Goal: Task Accomplishment & Management: Complete application form

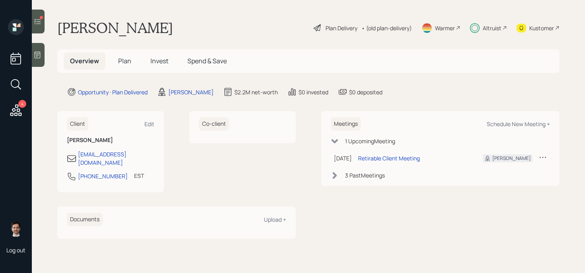
click at [17, 83] on icon at bounding box center [16, 84] width 14 height 14
click at [322, 210] on div "account switcher Search clients... current household Copy Household Link Genera…" at bounding box center [292, 136] width 585 height 273
click at [120, 59] on span "Plan" at bounding box center [124, 61] width 13 height 9
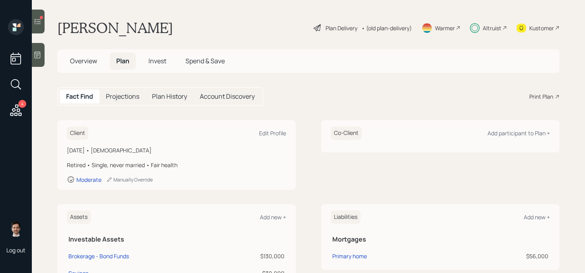
click at [167, 65] on h5 "Invest" at bounding box center [157, 61] width 31 height 17
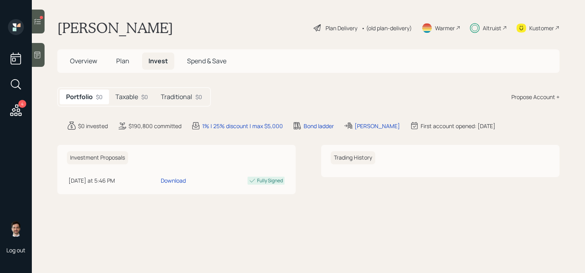
click at [131, 99] on h5 "Taxable" at bounding box center [126, 97] width 23 height 8
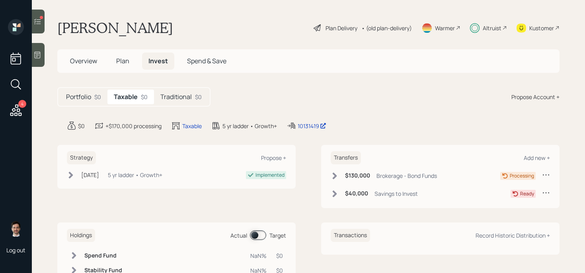
click at [78, 102] on div "Portfolio $0" at bounding box center [84, 97] width 48 height 15
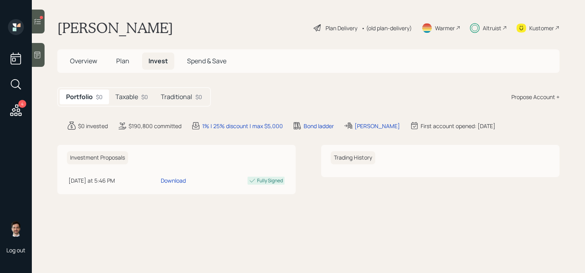
click at [530, 98] on div "Propose Account +" at bounding box center [535, 97] width 48 height 8
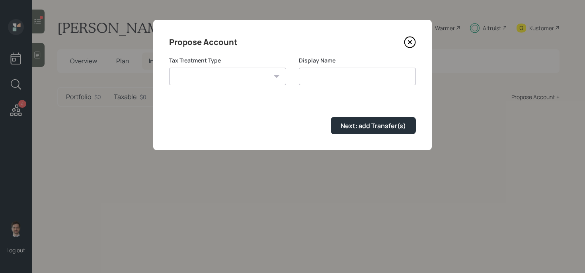
click at [255, 82] on select "[PERSON_NAME] Taxable Traditional" at bounding box center [227, 77] width 117 height 18
click at [246, 80] on select "[PERSON_NAME] Taxable Traditional" at bounding box center [227, 77] width 117 height 18
select select "taxable"
click at [169, 68] on select "[PERSON_NAME] Taxable Traditional" at bounding box center [227, 77] width 117 height 18
drag, startPoint x: 339, startPoint y: 75, endPoint x: 232, endPoint y: 71, distance: 106.3
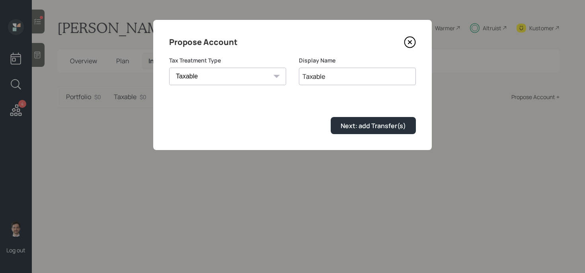
click at [232, 71] on div "Tax Treatment Type [PERSON_NAME] Taxable Traditional Display Name Taxable" at bounding box center [292, 76] width 247 height 38
type input "Legacy"
click at [359, 124] on div "Next: add Transfer(s)" at bounding box center [373, 125] width 65 height 9
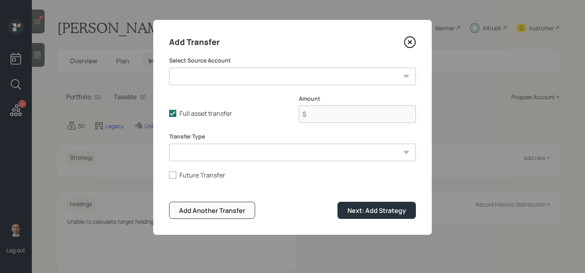
click at [256, 78] on select "Brokerage - Bond Funds ($130,000 | Taxable Investment) Savings ($30,000 | Emerg…" at bounding box center [292, 77] width 247 height 18
select select "e7deea04-e715-46ad-8fda-44816b292205"
click at [169, 68] on select "Brokerage - Bond Funds ($130,000 | Taxable Investment) Savings ($30,000 | Emerg…" at bounding box center [292, 77] width 247 height 18
type input "$ 130,000"
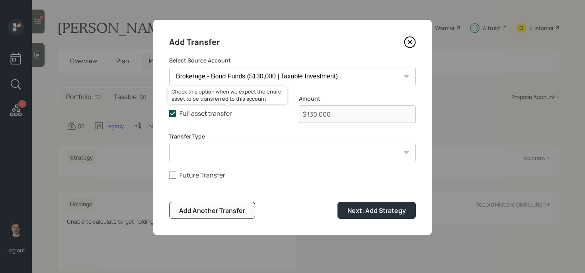
click at [172, 113] on icon at bounding box center [172, 113] width 7 height 7
click at [169, 113] on input "Full asset transfer" at bounding box center [169, 113] width 0 height 0
checkbox input "false"
click at [382, 113] on input "$ 130,000" at bounding box center [357, 114] width 117 height 18
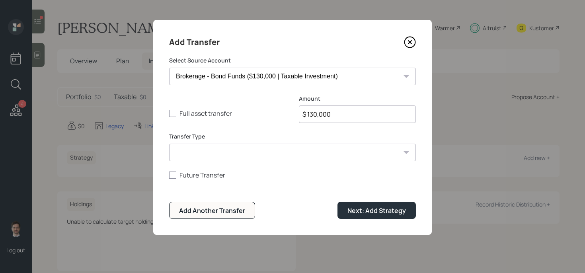
click at [381, 113] on input "$ 130,000" at bounding box center [357, 114] width 117 height 18
type input "$ 80,000"
click at [337, 202] on button "Next: Add Strategy" at bounding box center [376, 210] width 78 height 17
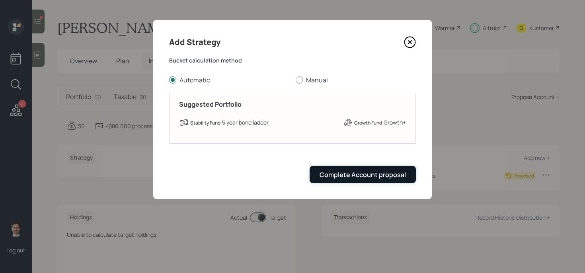
click at [347, 180] on button "Complete Account proposal" at bounding box center [363, 174] width 106 height 17
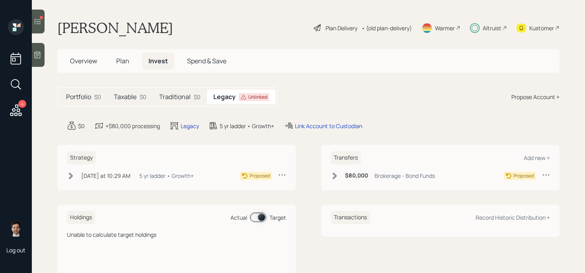
click at [335, 179] on icon at bounding box center [335, 176] width 8 height 8
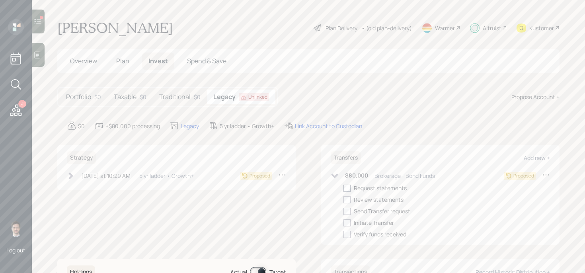
click at [347, 188] on div at bounding box center [346, 188] width 7 height 7
click at [343, 188] on input "checkbox" at bounding box center [343, 188] width 0 height 0
checkbox input "true"
click at [347, 198] on div at bounding box center [346, 199] width 7 height 7
click at [343, 199] on input "checkbox" at bounding box center [343, 199] width 0 height 0
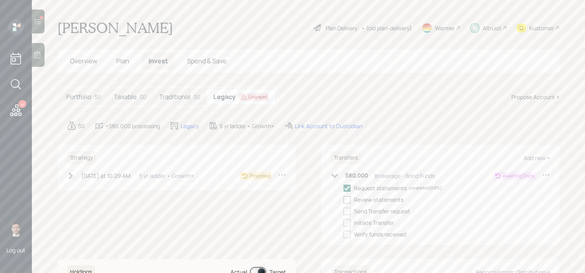
checkbox input "true"
click at [346, 211] on div at bounding box center [346, 211] width 7 height 7
click at [343, 211] on input "checkbox" at bounding box center [343, 211] width 0 height 0
checkbox input "true"
click at [346, 221] on div at bounding box center [346, 222] width 7 height 7
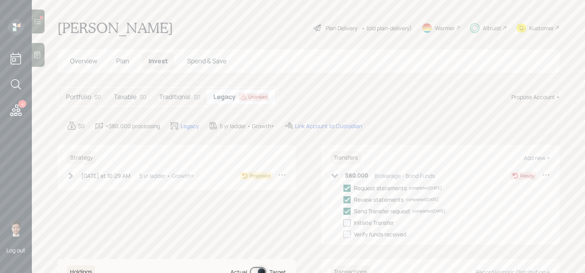
click at [343, 222] on input "checkbox" at bounding box center [343, 222] width 0 height 0
checkbox input "true"
click at [336, 174] on icon at bounding box center [335, 176] width 8 height 8
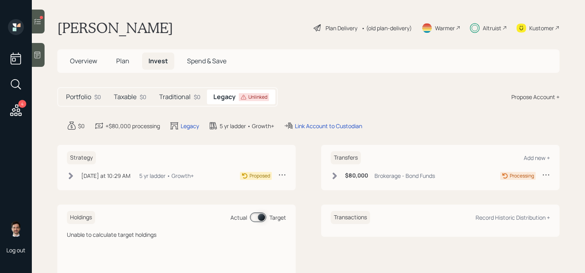
click at [137, 96] on div "Taxable $0" at bounding box center [129, 97] width 45 height 15
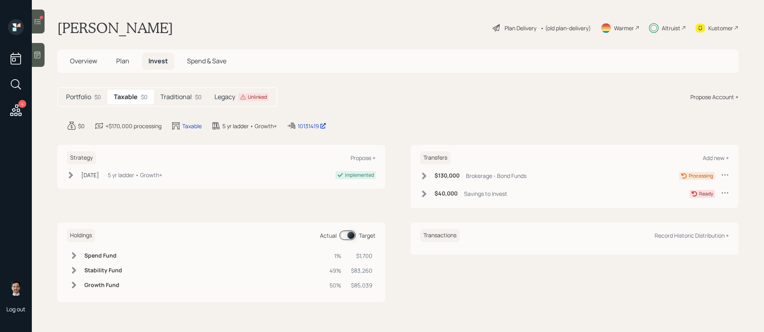
click at [233, 96] on h5 "Legacy" at bounding box center [224, 97] width 21 height 8
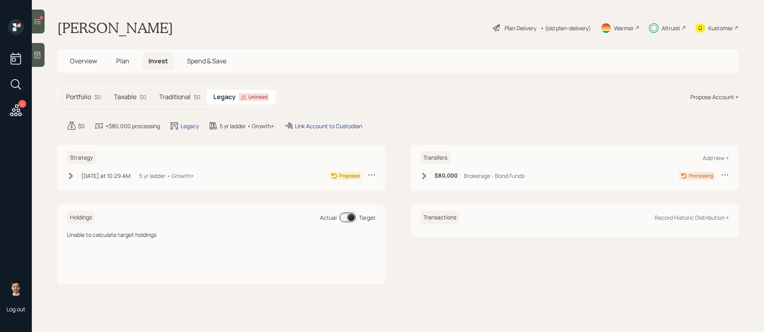
click at [333, 127] on div "Link Account to Custodian" at bounding box center [328, 126] width 67 height 8
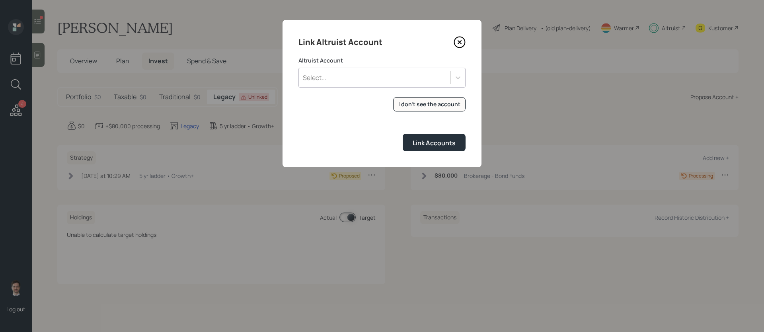
click at [374, 81] on div "Select..." at bounding box center [375, 78] width 152 height 14
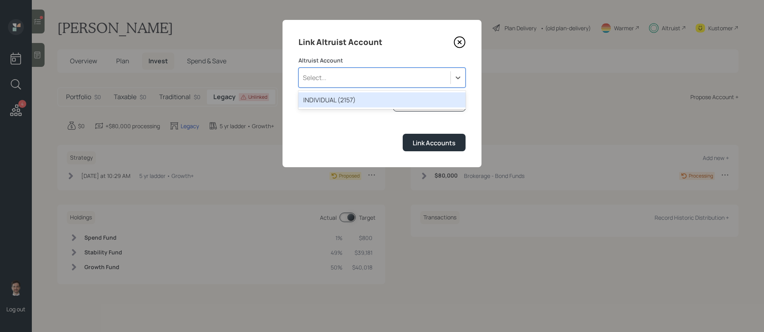
click at [366, 98] on div "INDIVIDUAL (2157)" at bounding box center [381, 99] width 167 height 15
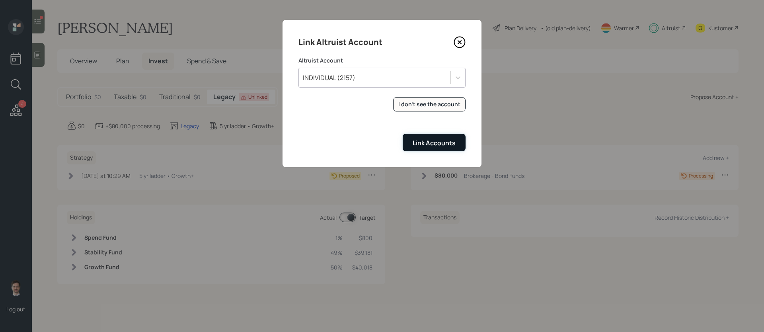
click at [427, 145] on div "Link Accounts" at bounding box center [434, 142] width 43 height 9
